Goal: Information Seeking & Learning: Learn about a topic

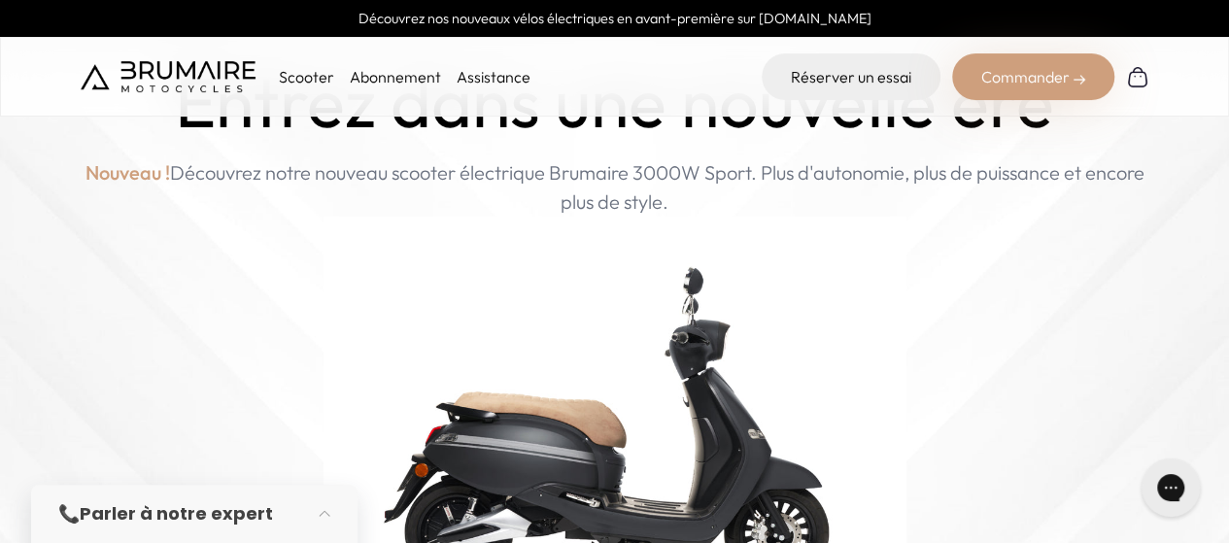
scroll to position [292, 0]
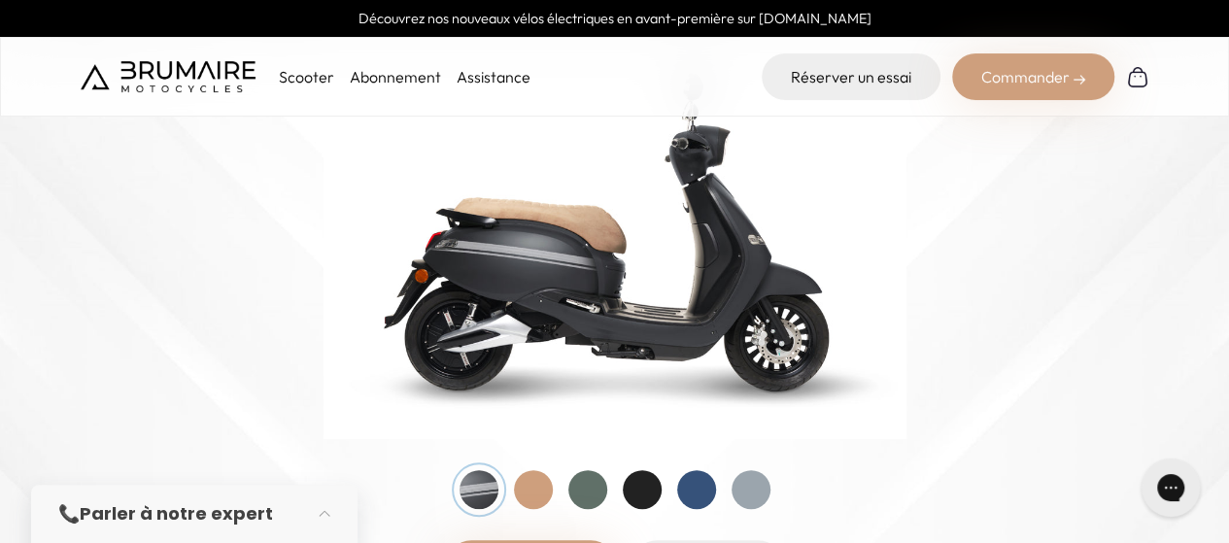
click at [526, 484] on div at bounding box center [533, 489] width 39 height 39
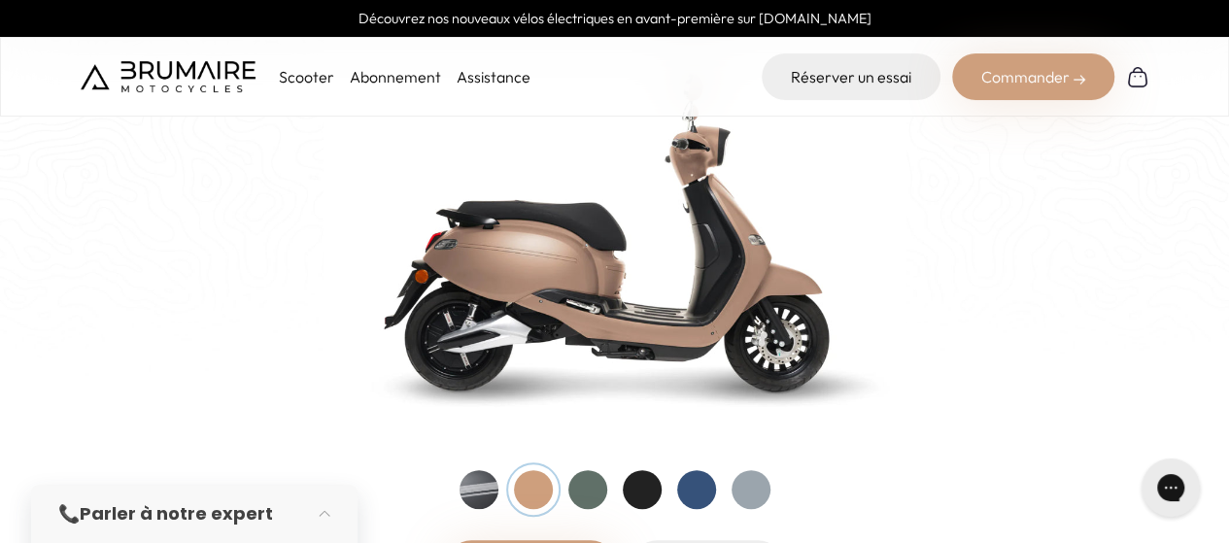
click at [584, 494] on div at bounding box center [588, 489] width 39 height 39
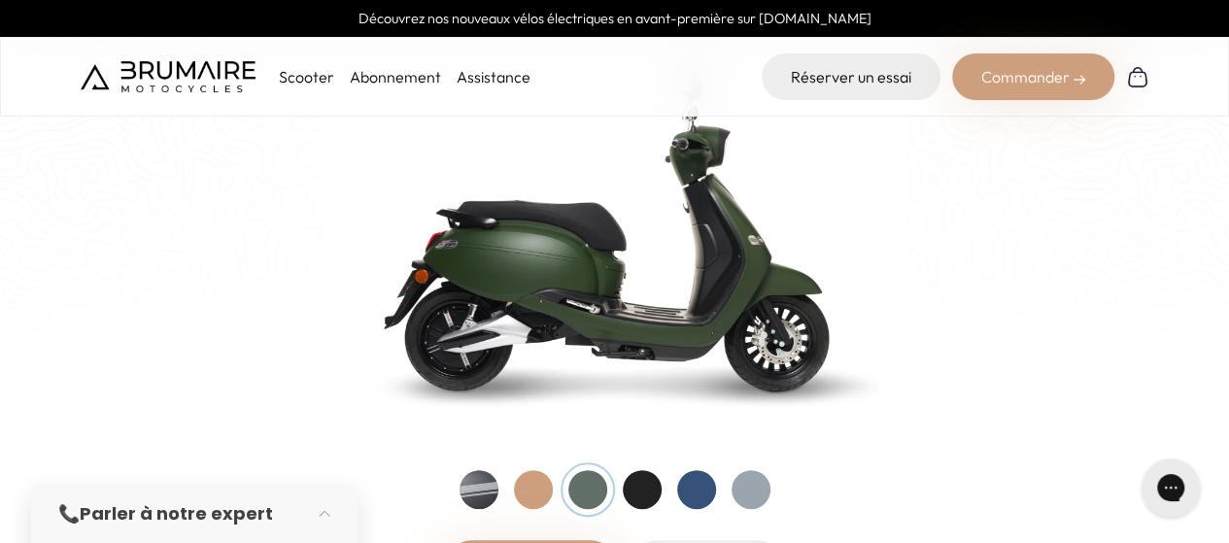
click at [645, 498] on div at bounding box center [642, 489] width 39 height 39
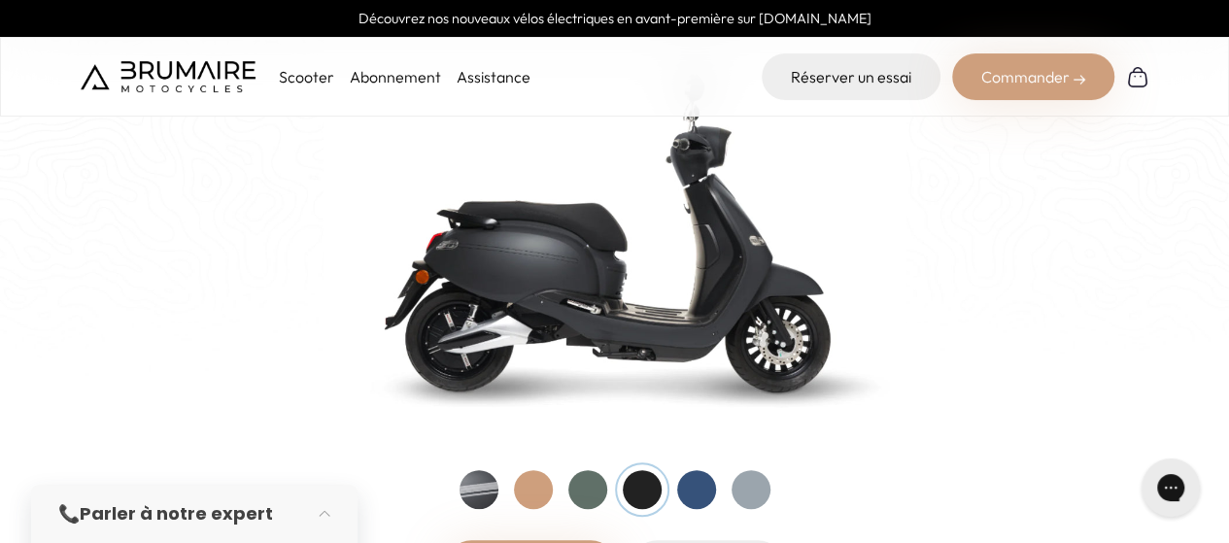
click at [699, 500] on div at bounding box center [696, 489] width 39 height 39
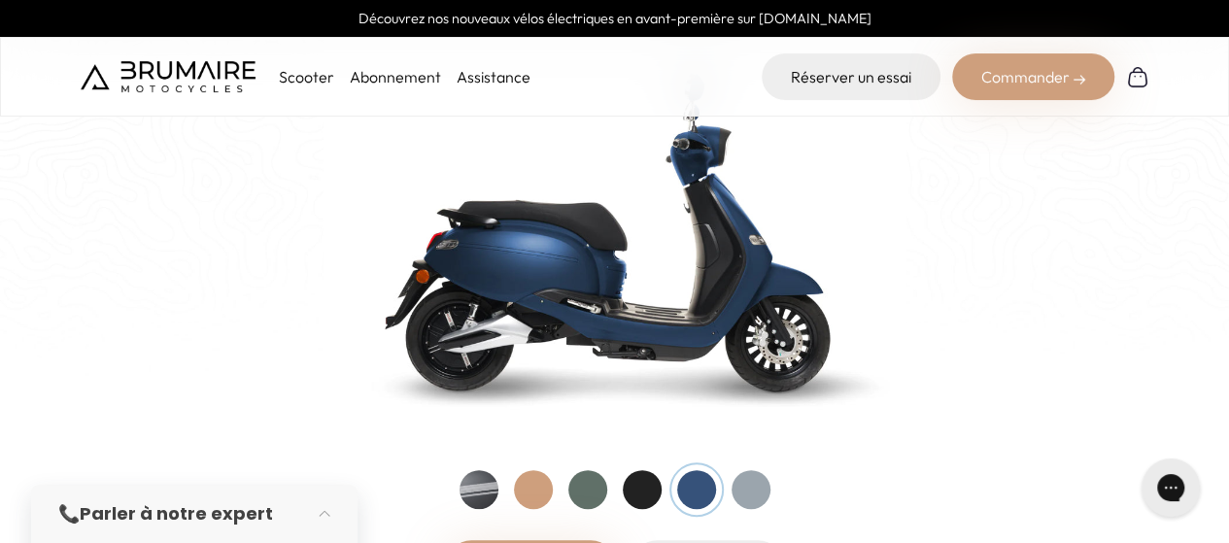
click at [751, 491] on div at bounding box center [751, 489] width 39 height 39
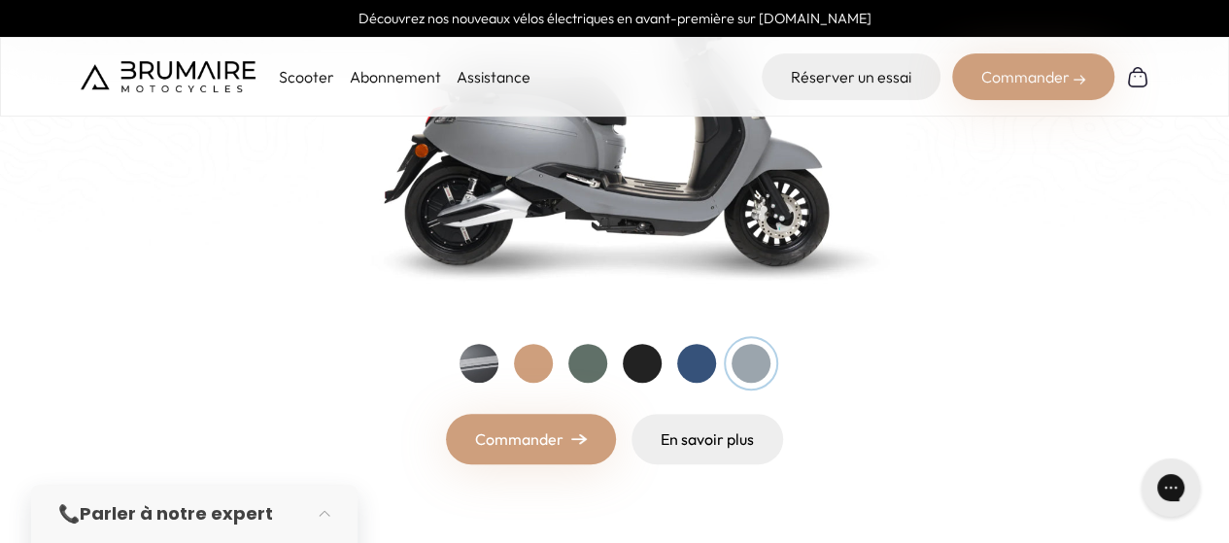
scroll to position [194, 0]
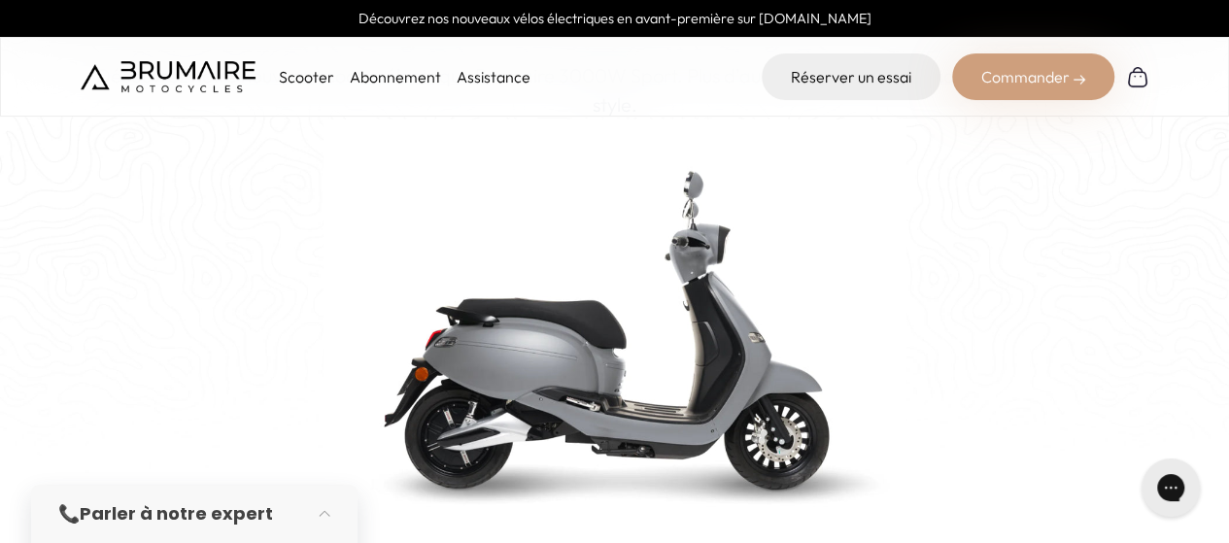
click at [309, 76] on p "Scooter" at bounding box center [306, 76] width 55 height 23
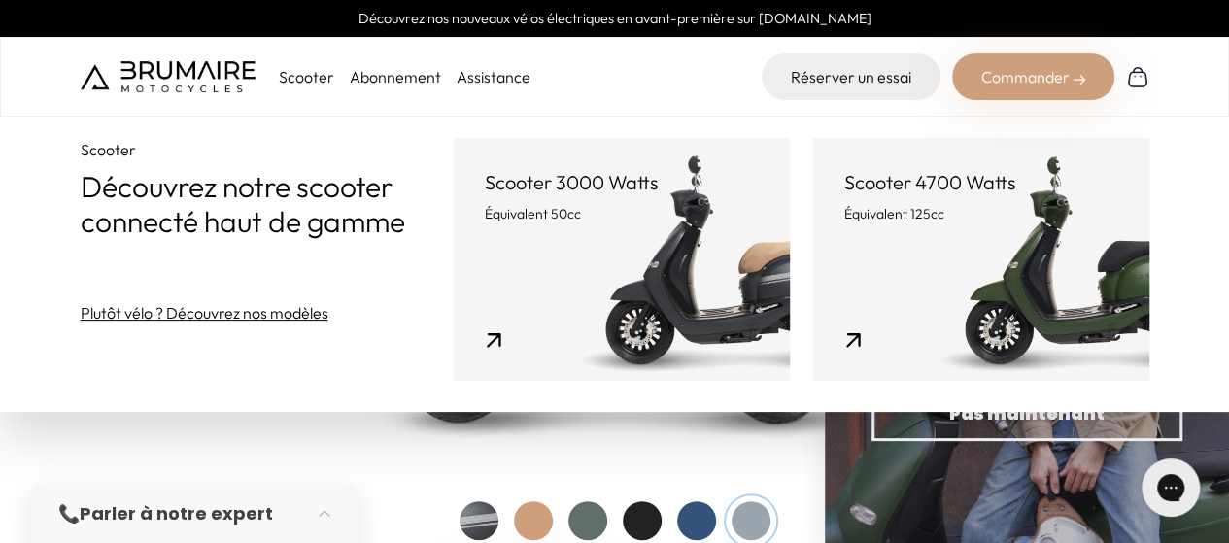
scroll to position [97, 0]
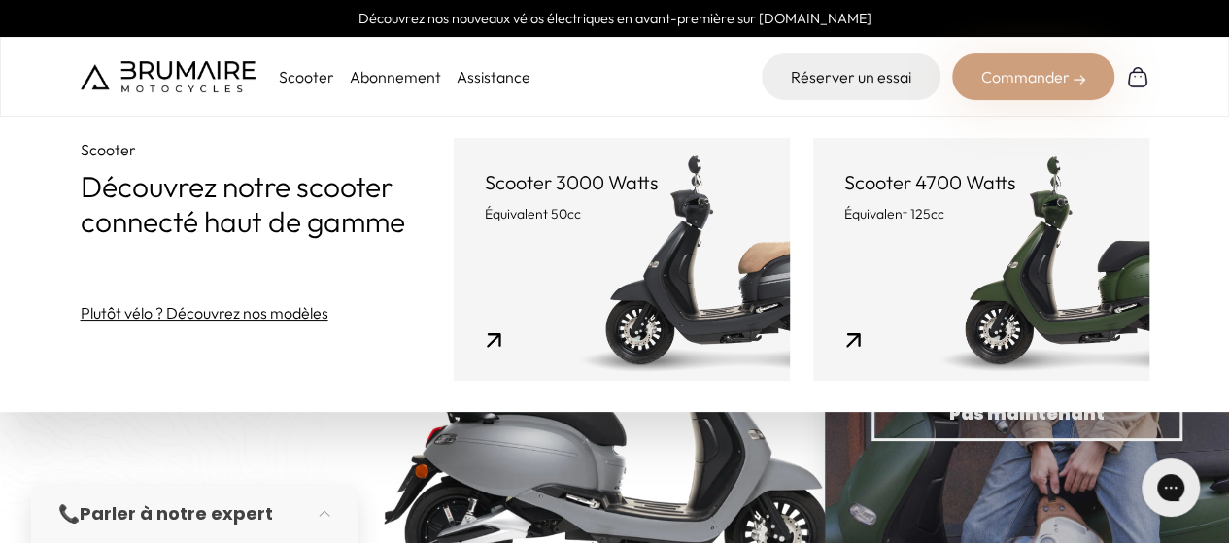
click at [604, 300] on link "Scooter 3000 Watts Équivalent 50cc" at bounding box center [622, 259] width 336 height 243
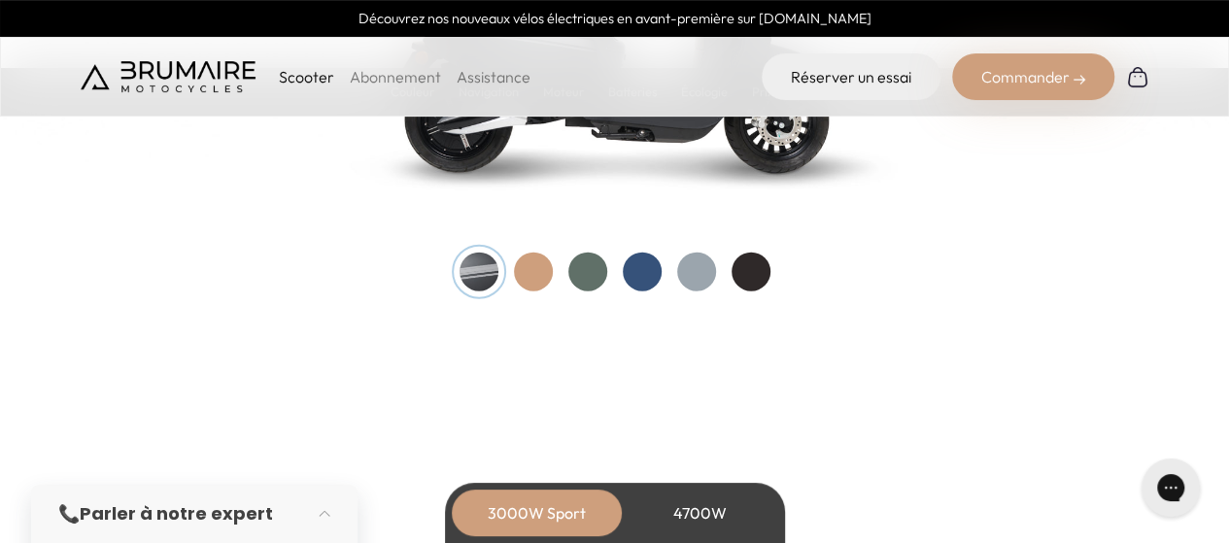
scroll to position [2235, 0]
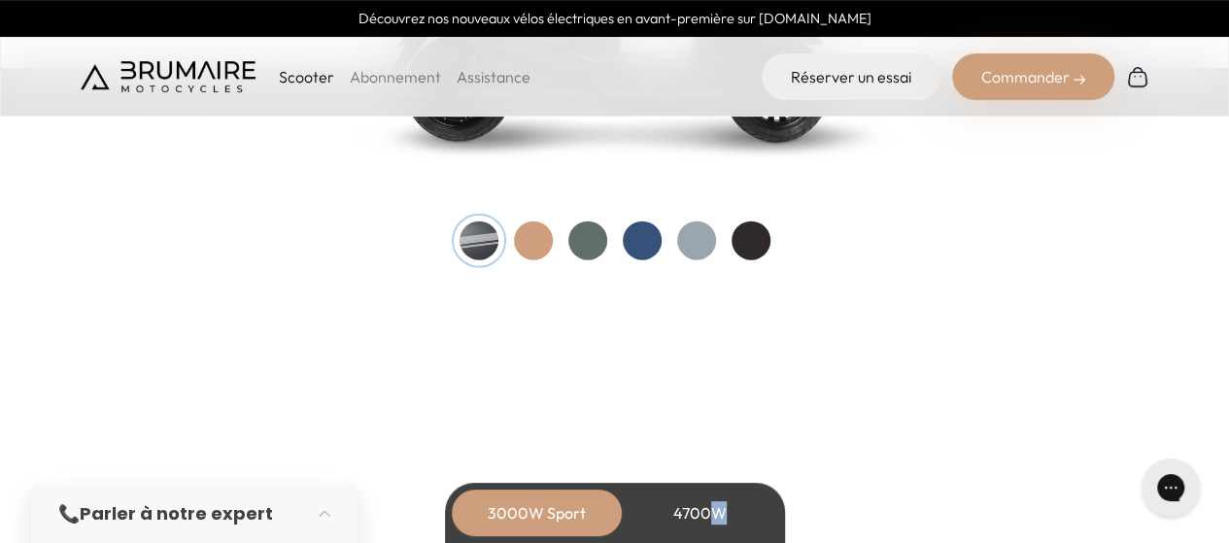
click at [711, 510] on div "4700W" at bounding box center [701, 513] width 156 height 47
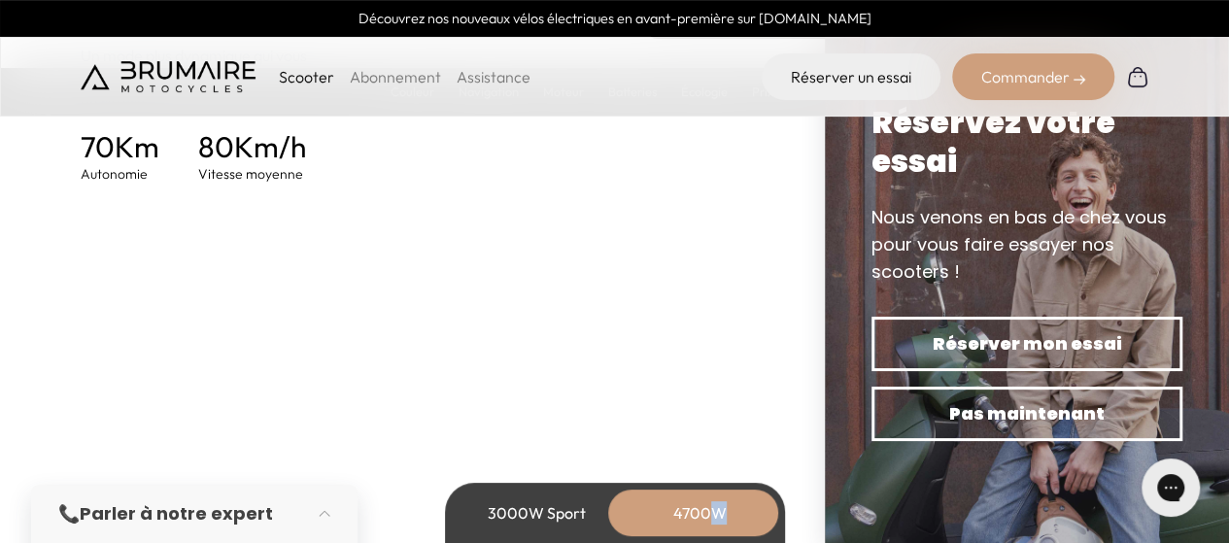
scroll to position [3402, 0]
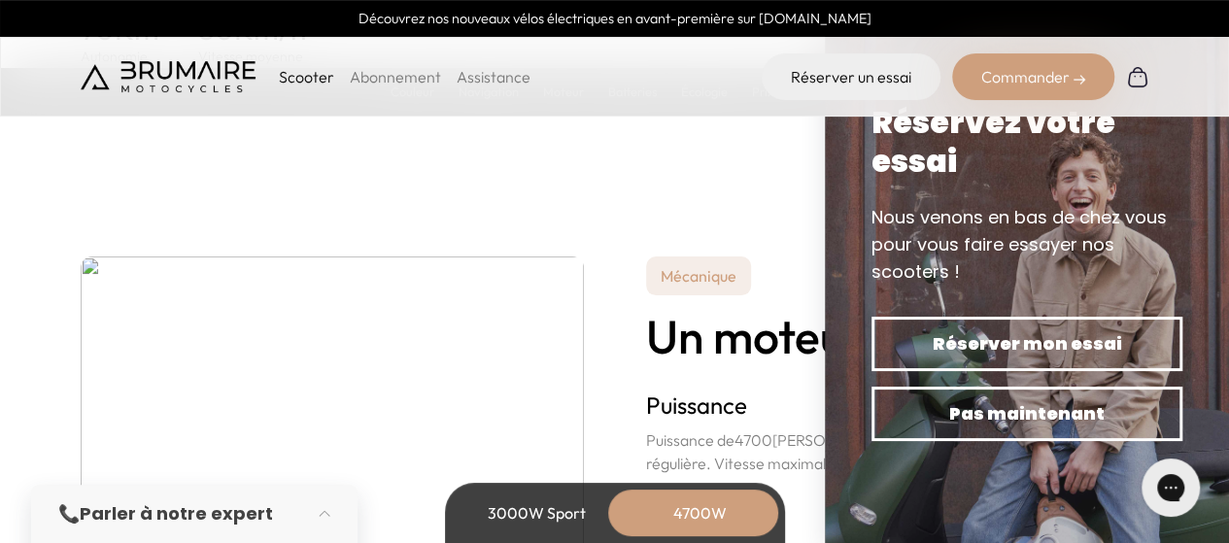
click at [548, 516] on div "3000W Sport" at bounding box center [538, 513] width 156 height 47
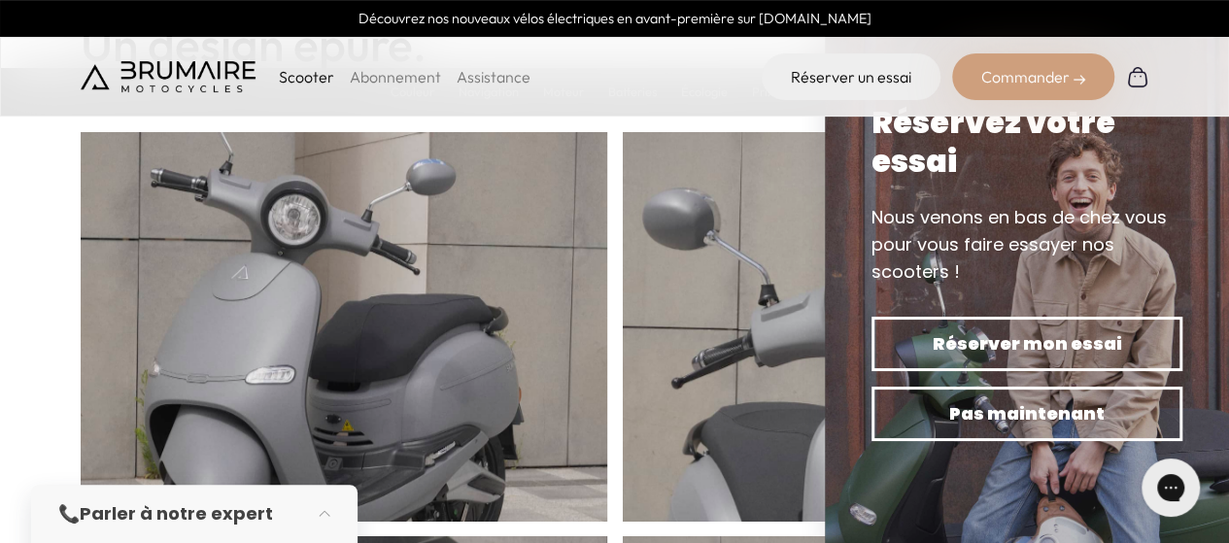
scroll to position [676, 0]
click at [482, 72] on link "Assistance" at bounding box center [494, 76] width 74 height 19
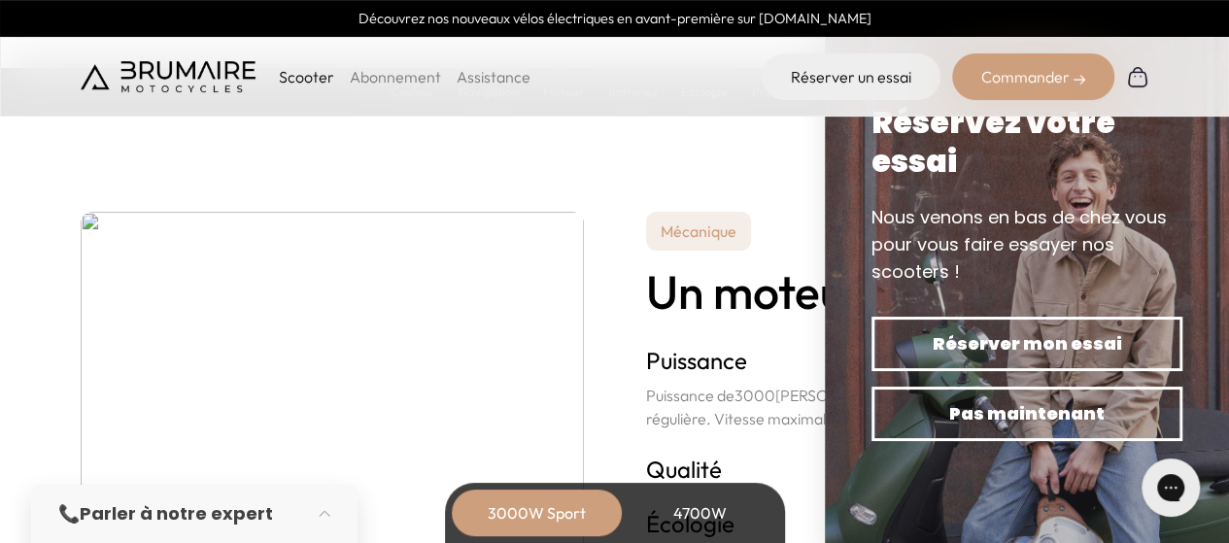
scroll to position [3402, 0]
